Goal: Navigation & Orientation: Find specific page/section

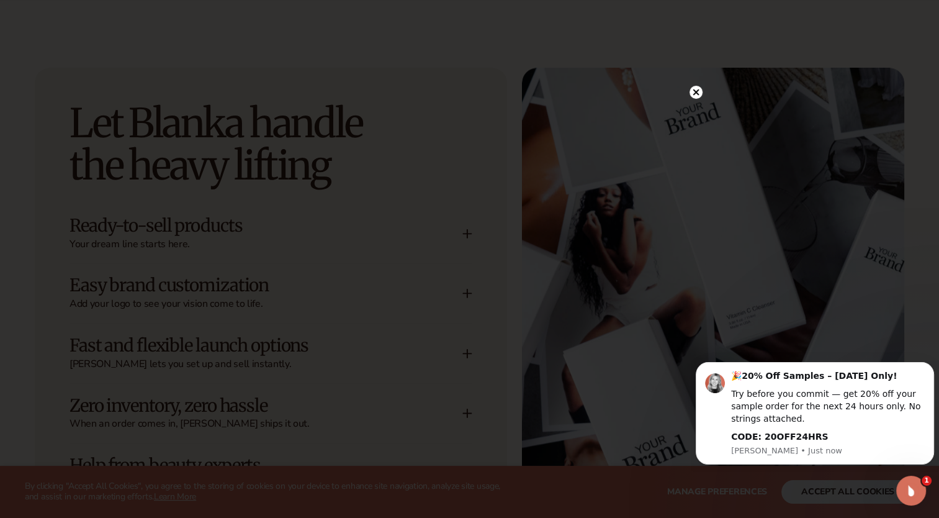
scroll to position [1676, 0]
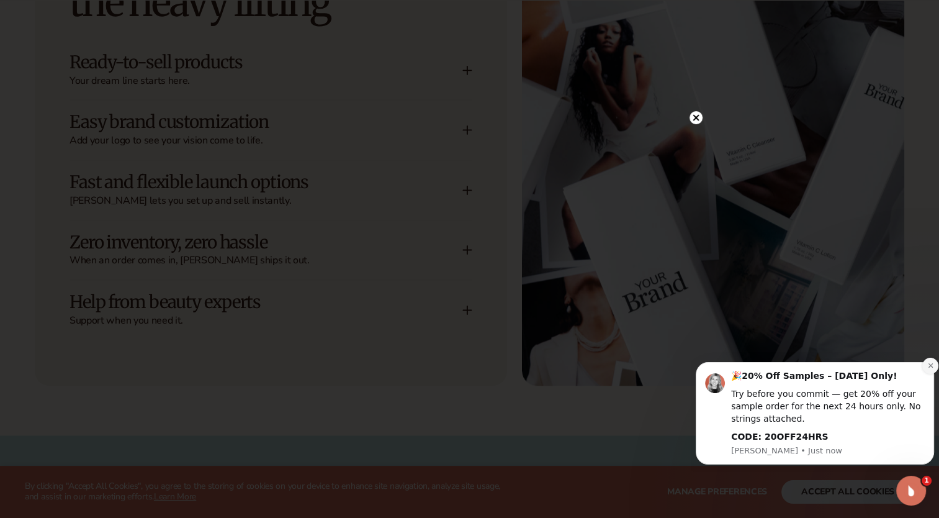
click at [931, 364] on icon "Dismiss notification" at bounding box center [930, 365] width 7 height 7
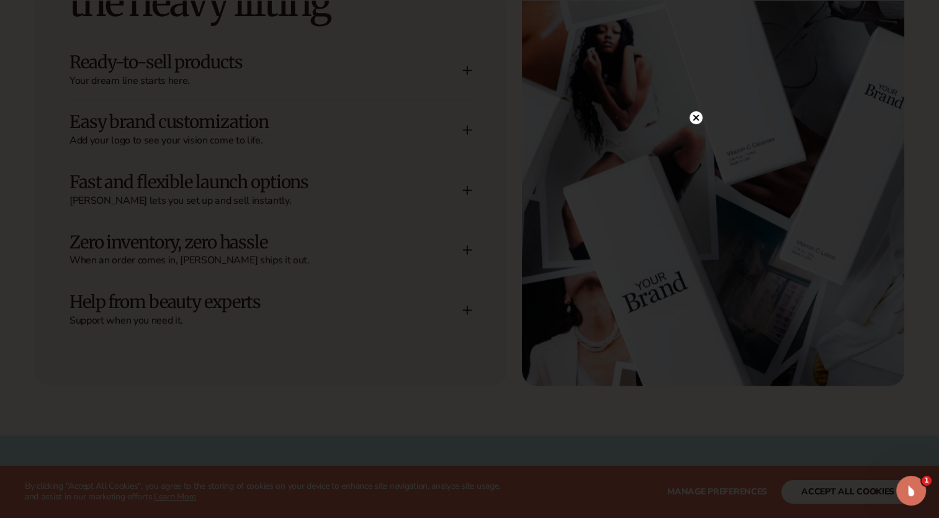
click at [695, 115] on circle at bounding box center [695, 117] width 13 height 13
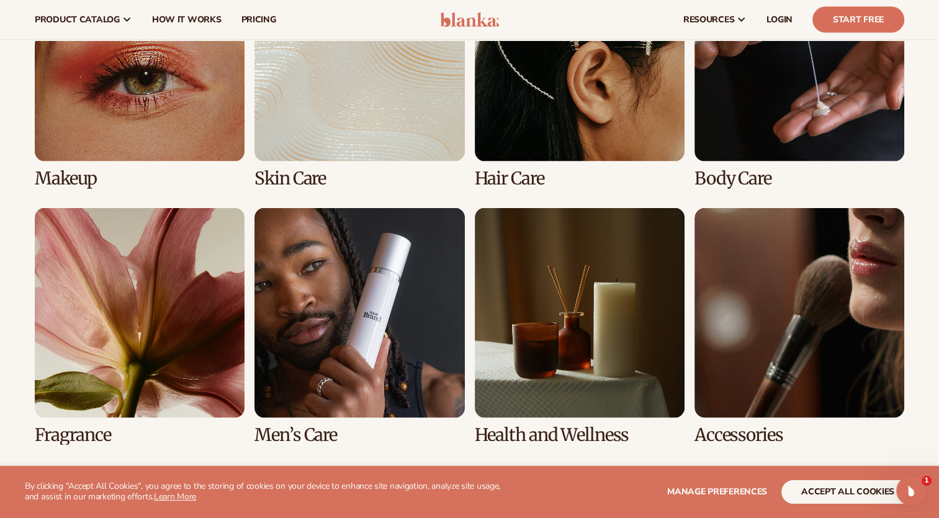
scroll to position [2358, 0]
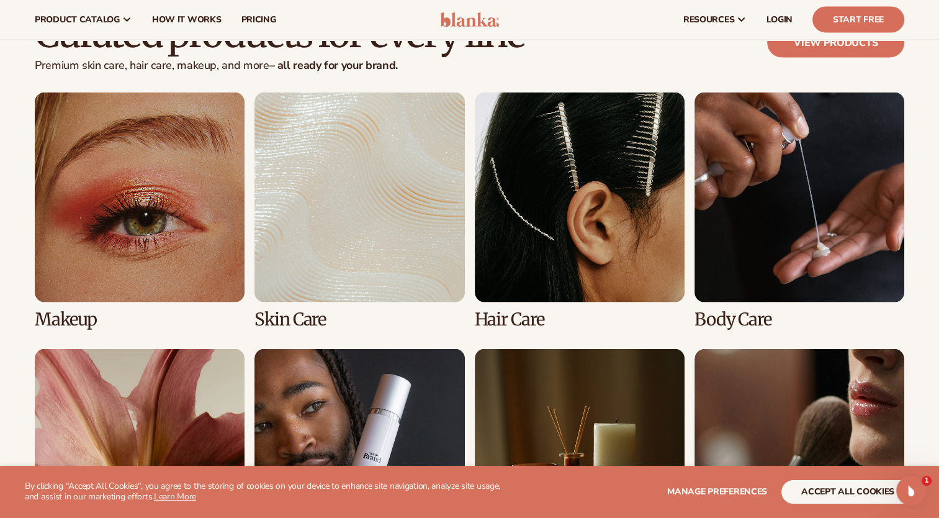
click at [365, 225] on link "2 / 8" at bounding box center [359, 210] width 210 height 236
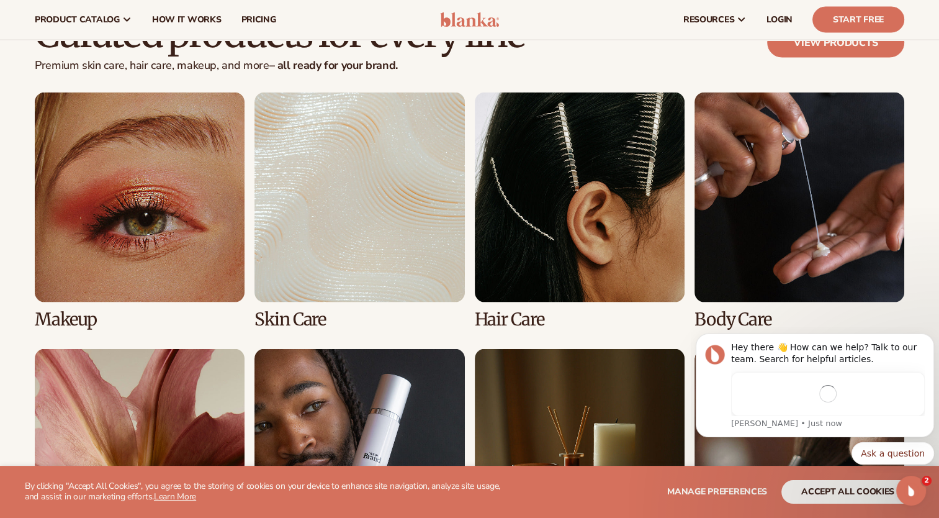
scroll to position [0, 0]
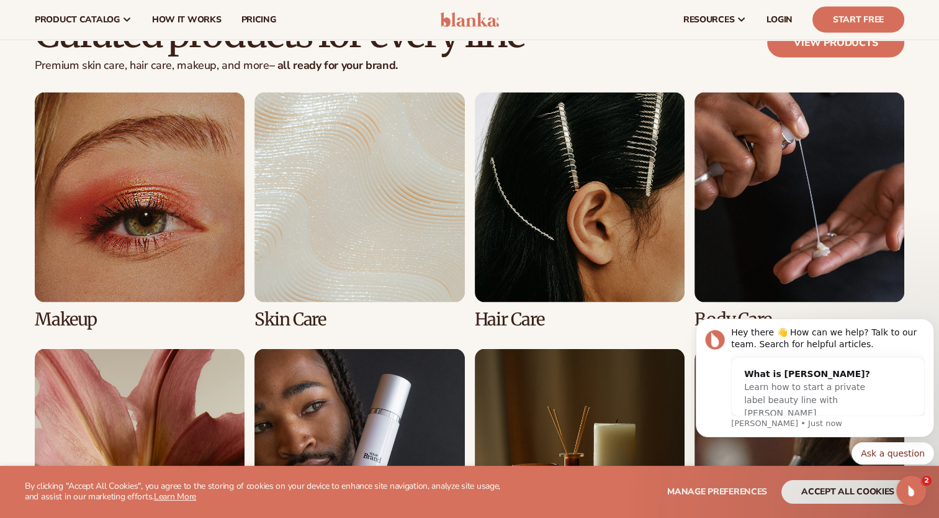
click at [783, 192] on link "4 / 8" at bounding box center [799, 210] width 210 height 236
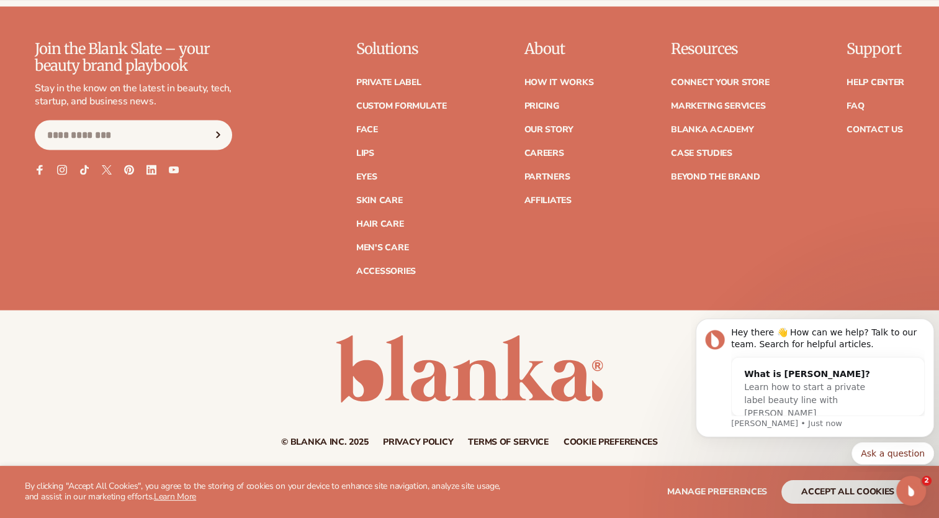
scroll to position [2268, 0]
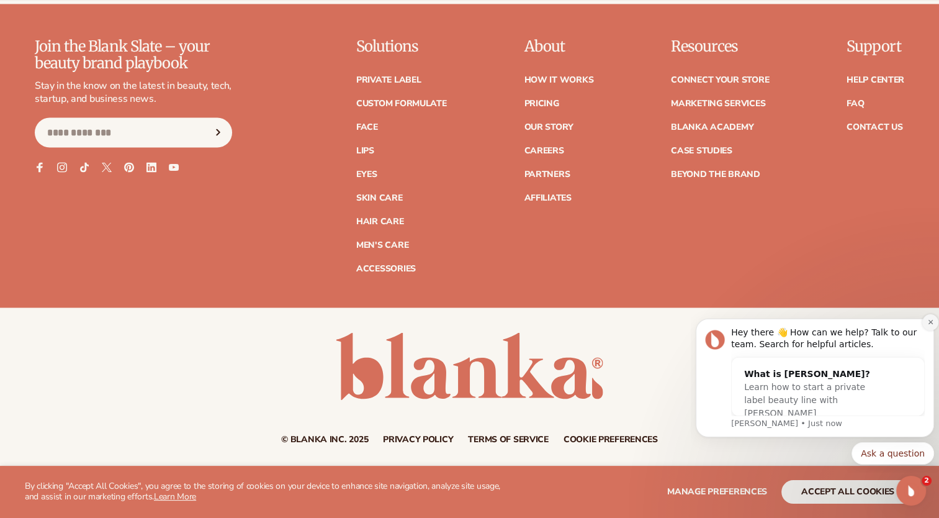
click at [928, 320] on icon "Dismiss notification" at bounding box center [930, 322] width 4 height 4
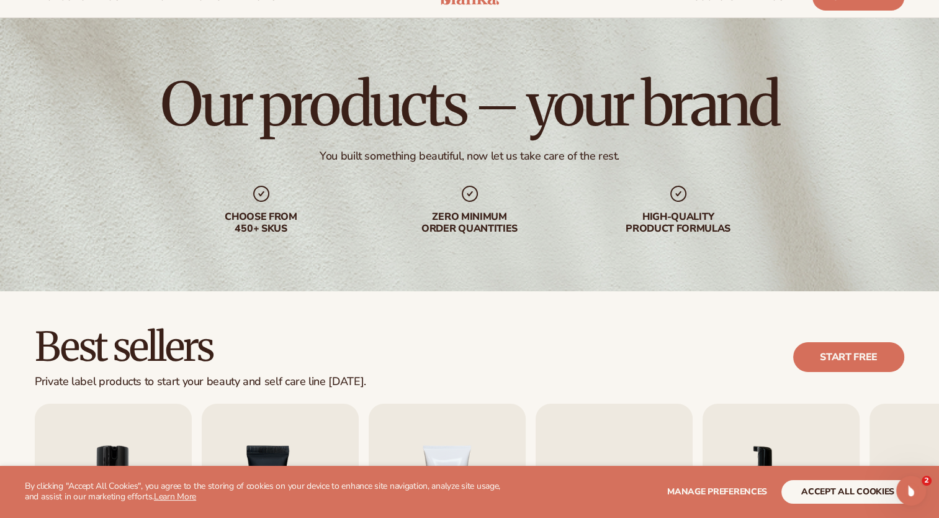
scroll to position [0, 0]
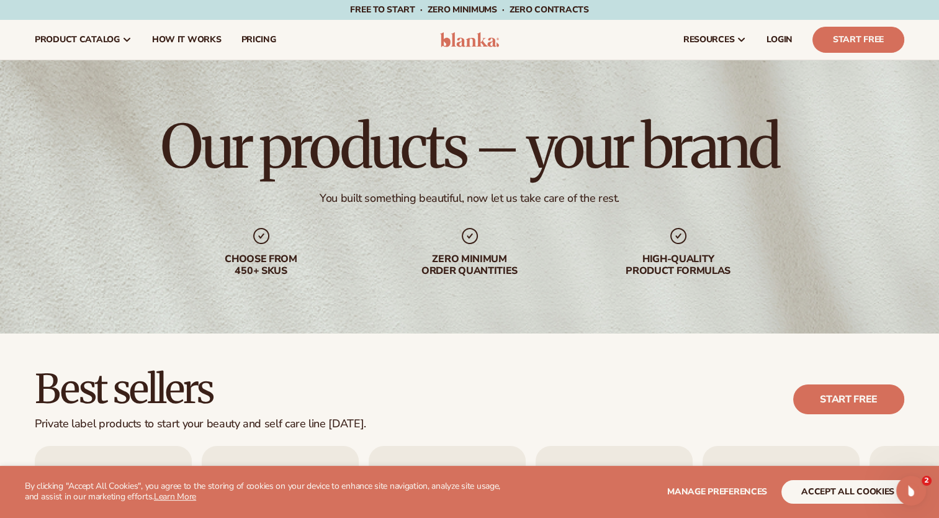
click at [473, 43] on img at bounding box center [469, 39] width 59 height 15
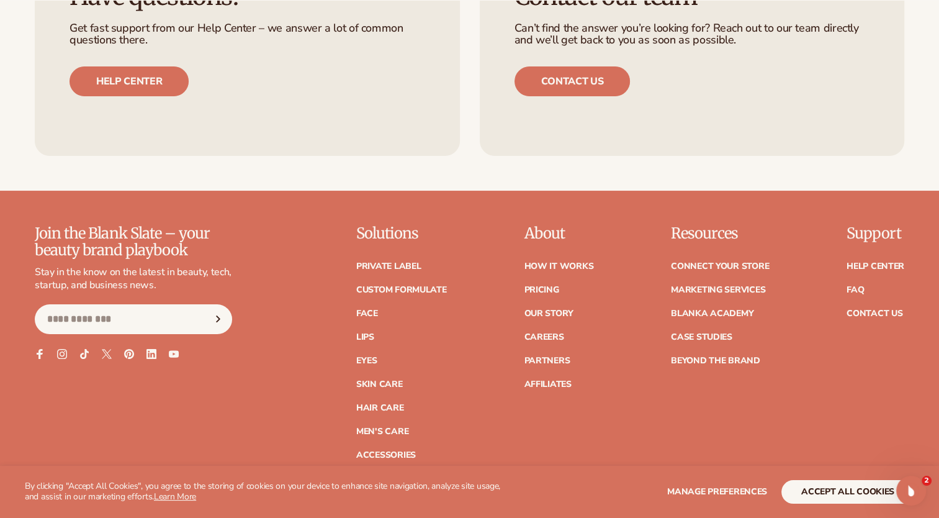
scroll to position [5024, 0]
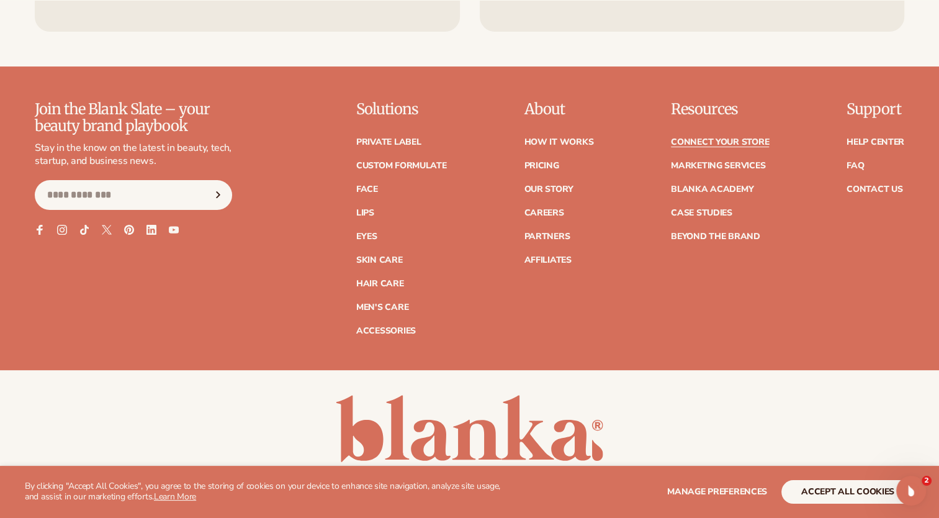
click at [742, 140] on link "Connect your store" at bounding box center [720, 142] width 98 height 9
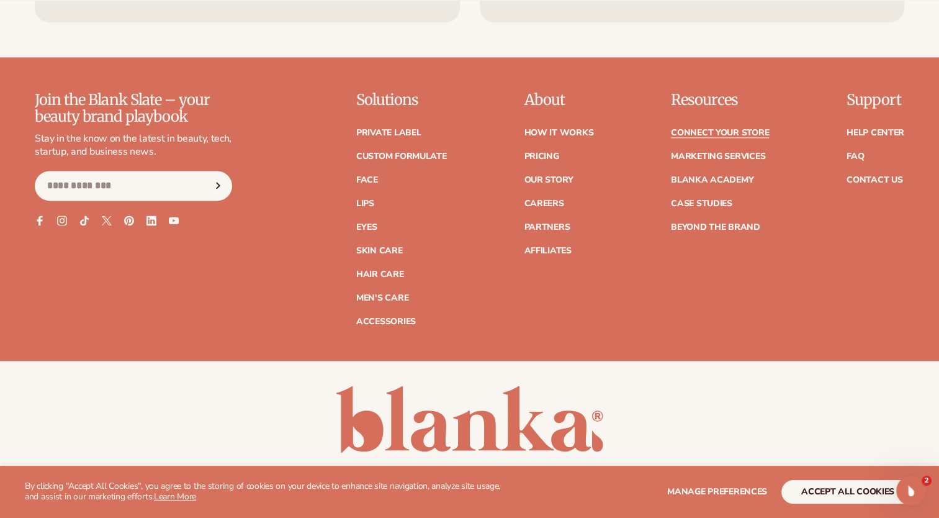
scroll to position [1613, 0]
click at [856, 155] on link "FAQ" at bounding box center [854, 155] width 17 height 9
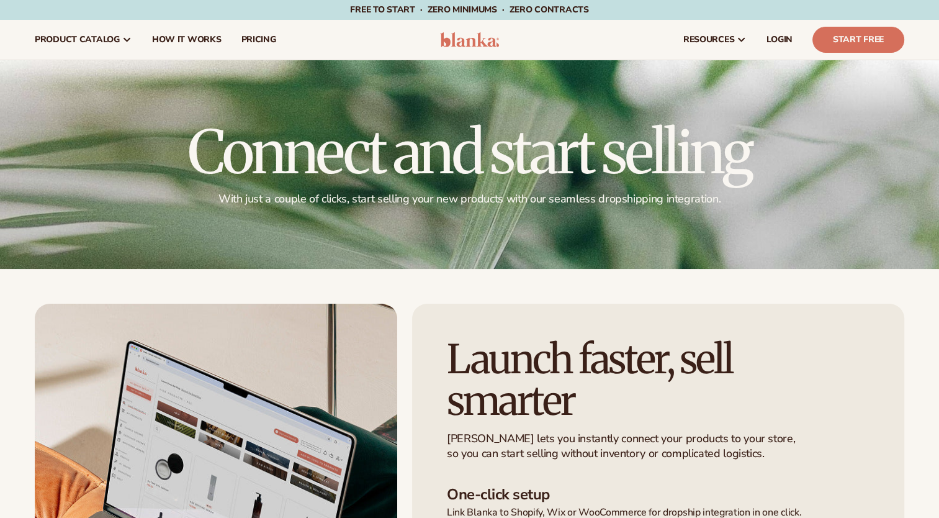
scroll to position [91, 0]
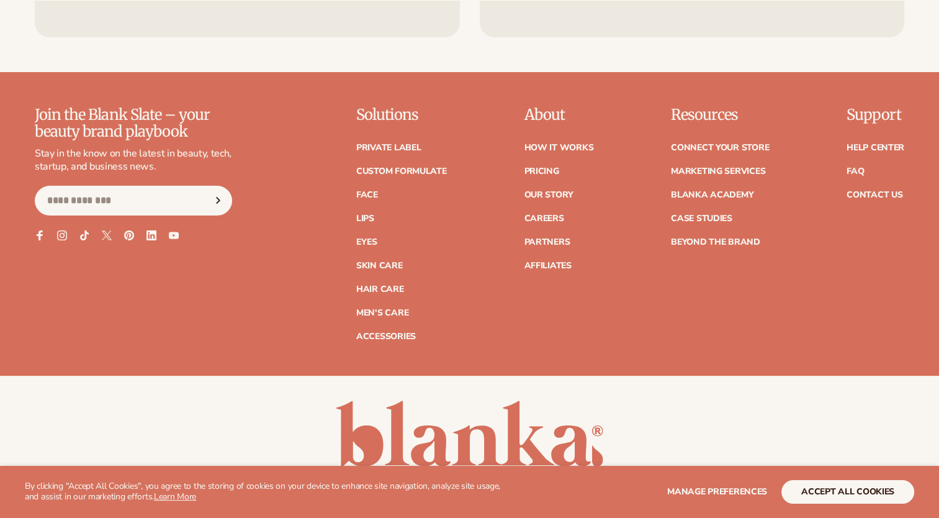
scroll to position [5024, 0]
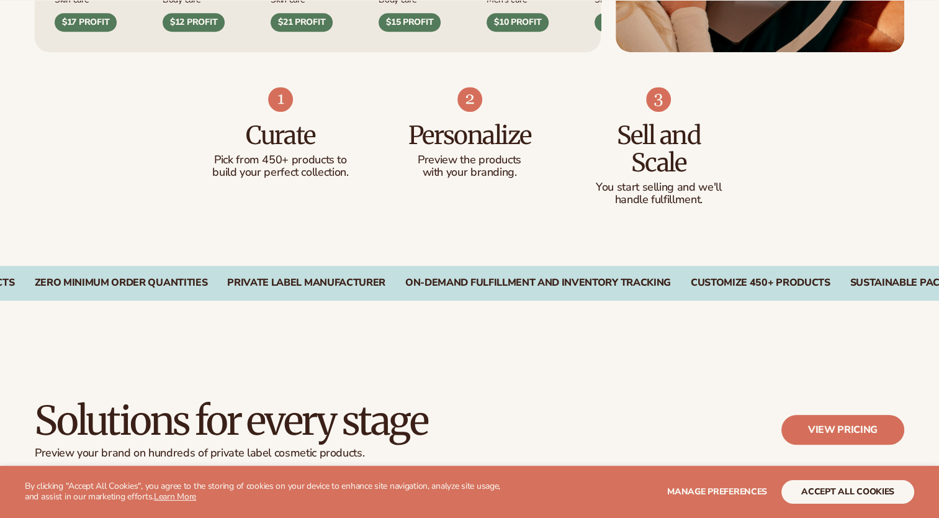
scroll to position [1551, 0]
